Goal: Task Accomplishment & Management: Use online tool/utility

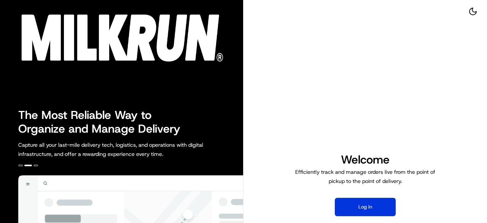
click at [387, 212] on button "Log in" at bounding box center [365, 207] width 61 height 18
